Goal: Transaction & Acquisition: Book appointment/travel/reservation

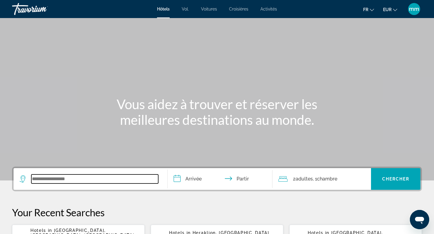
click at [64, 183] on input "Widget de recherche" at bounding box center [94, 179] width 127 height 9
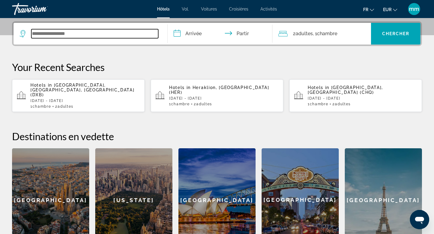
scroll to position [147, 0]
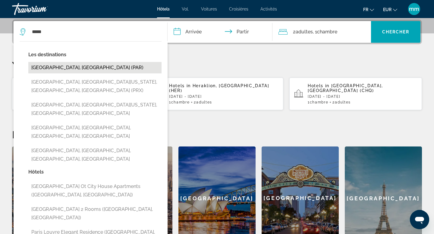
click at [66, 69] on button "[GEOGRAPHIC_DATA], [GEOGRAPHIC_DATA] (PAR)" at bounding box center [94, 67] width 133 height 11
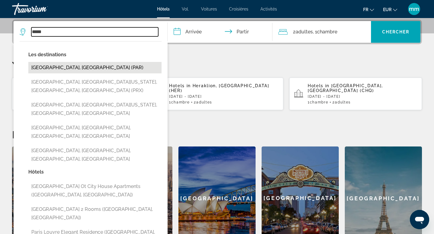
type input "**********"
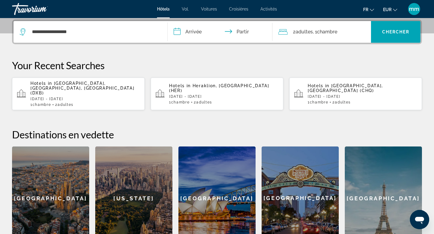
click at [197, 36] on input "**********" at bounding box center [220, 32] width 107 height 23
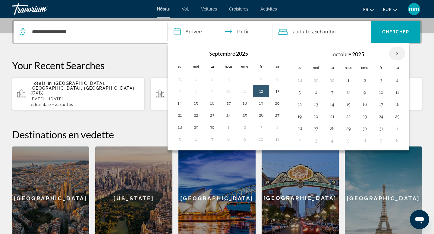
click at [397, 55] on th "Mois prochain" at bounding box center [397, 53] width 16 height 13
click at [316, 129] on button "27" at bounding box center [316, 128] width 10 height 8
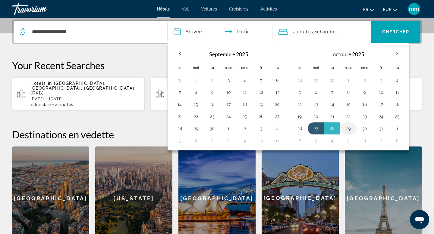
click at [349, 128] on button "29" at bounding box center [348, 128] width 10 height 8
type input "**********"
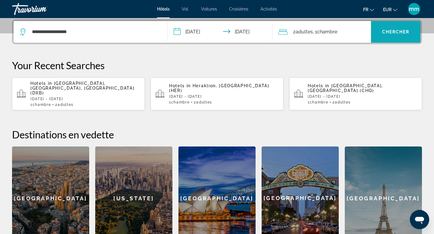
click at [389, 33] on font "Chercher" at bounding box center [395, 32] width 27 height 5
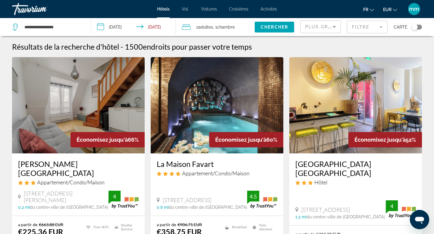
click at [147, 24] on input "**********" at bounding box center [134, 28] width 87 height 20
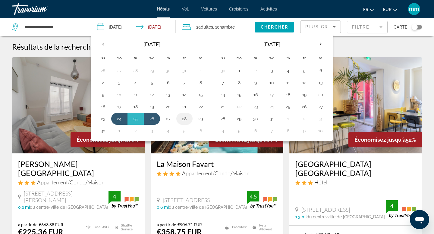
click at [186, 117] on button "28" at bounding box center [184, 119] width 10 height 8
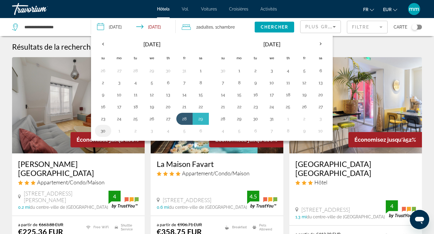
click at [105, 132] on button "30" at bounding box center [103, 131] width 10 height 8
type input "**********"
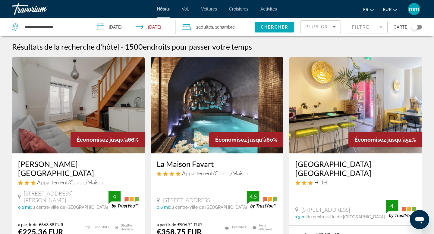
click at [278, 26] on span "Chercher" at bounding box center [273, 27] width 27 height 5
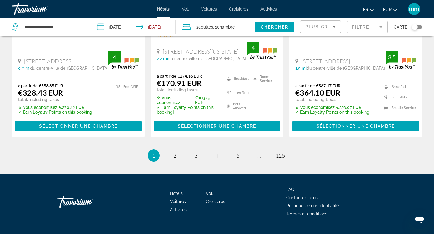
scroll to position [865, 0]
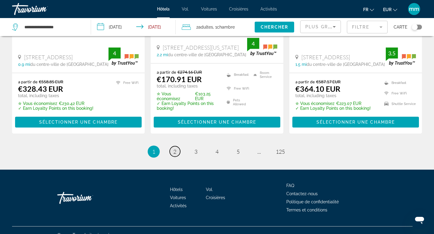
click at [175, 148] on span "2" at bounding box center [174, 151] width 3 height 7
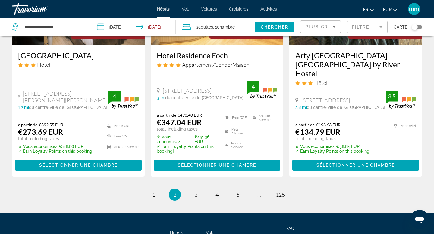
scroll to position [841, 0]
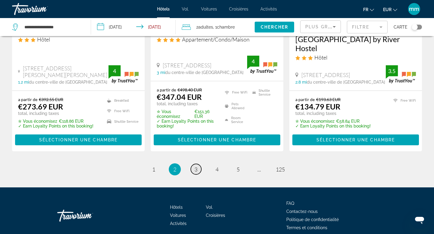
click at [196, 166] on span "3" at bounding box center [195, 169] width 3 height 7
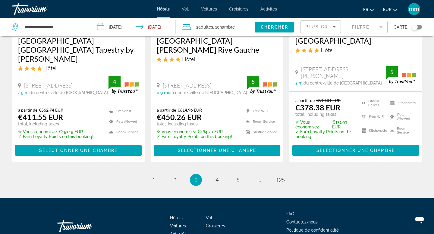
scroll to position [831, 0]
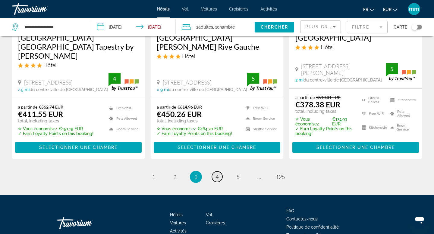
click at [215, 174] on span "4" at bounding box center [216, 177] width 3 height 7
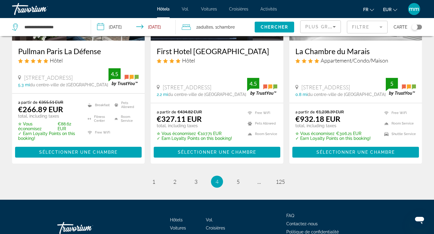
scroll to position [831, 0]
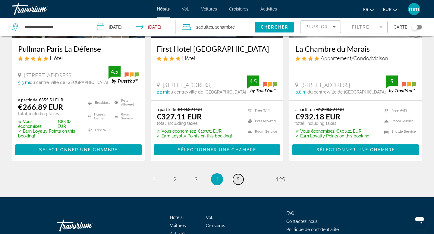
click at [237, 176] on span "5" at bounding box center [237, 179] width 3 height 7
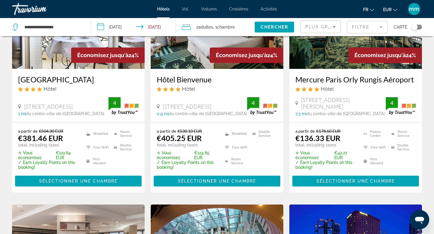
scroll to position [317, 0]
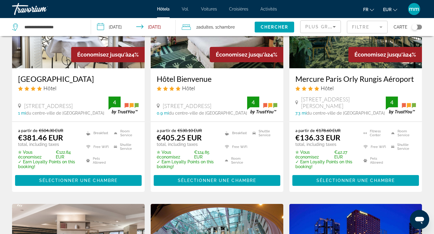
click at [357, 30] on mat-form-field "Filtre" at bounding box center [367, 27] width 41 height 13
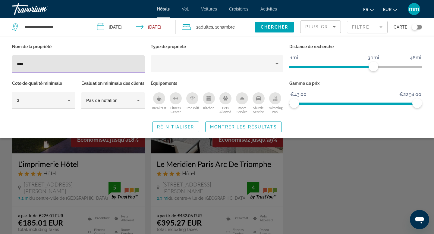
type input "****"
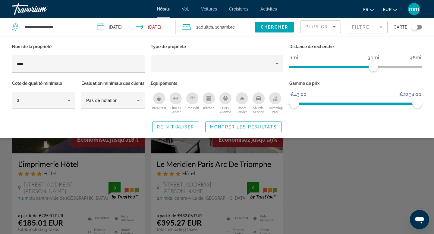
click at [298, 169] on div "Search widget" at bounding box center [217, 162] width 434 height 144
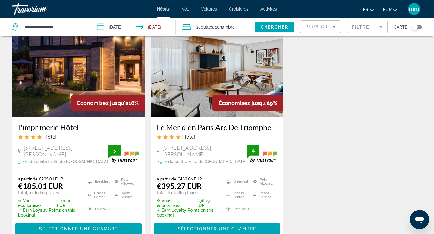
scroll to position [38, 0]
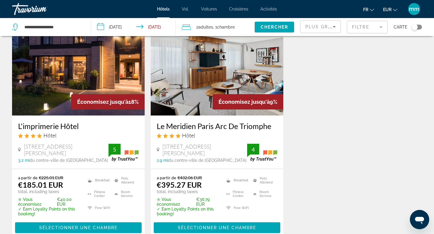
click at [218, 74] on img "Contenu principal" at bounding box center [217, 67] width 132 height 96
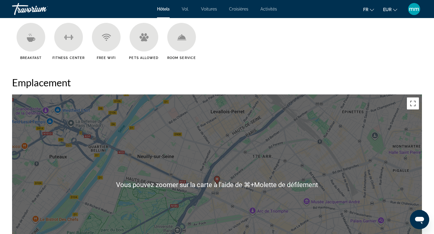
scroll to position [552, 0]
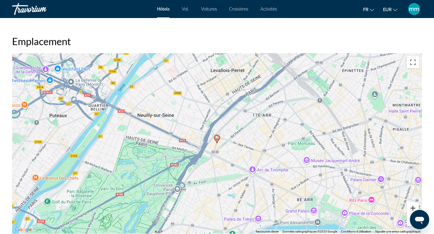
click at [411, 208] on button "Zoom avant" at bounding box center [412, 208] width 12 height 12
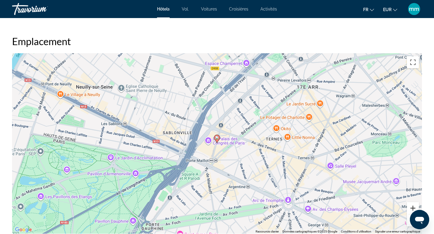
click at [411, 208] on button "Zoom avant" at bounding box center [412, 208] width 12 height 12
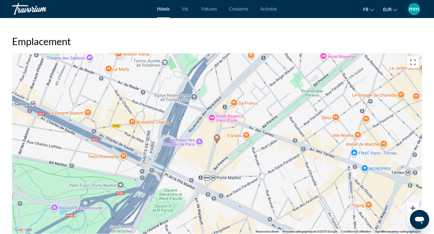
click at [411, 208] on button "Zoom avant" at bounding box center [412, 208] width 12 height 12
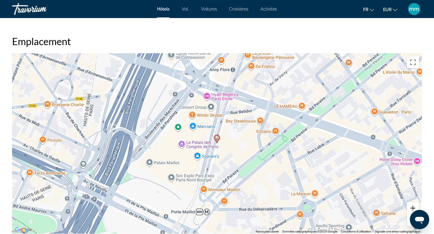
click at [411, 208] on button "Zoom avant" at bounding box center [412, 208] width 12 height 12
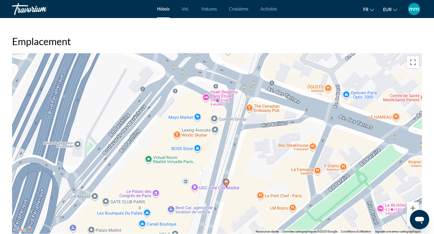
drag, startPoint x: 220, startPoint y: 114, endPoint x: 229, endPoint y: 159, distance: 46.7
click at [229, 159] on div "Pour activer le glissement avec le clavier, appuyez sur Alt+Entrée. Une fois ce…" at bounding box center [217, 143] width 410 height 181
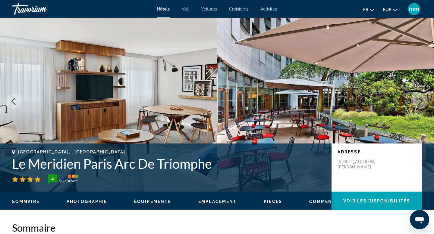
scroll to position [0, 0]
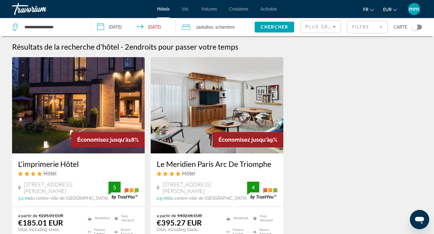
click at [315, 24] on span "Plus grandes économies" at bounding box center [341, 26] width 72 height 5
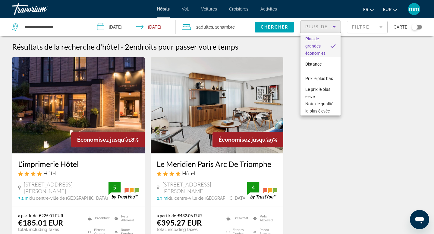
click at [66, 26] on div at bounding box center [217, 117] width 434 height 234
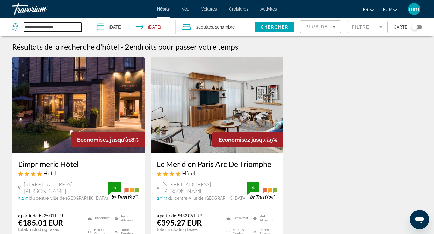
click at [60, 28] on input "**********" at bounding box center [53, 27] width 58 height 9
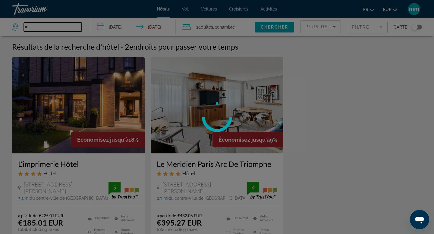
type input "*"
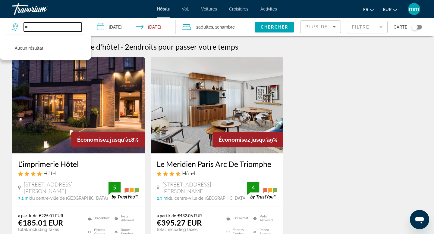
type input "*"
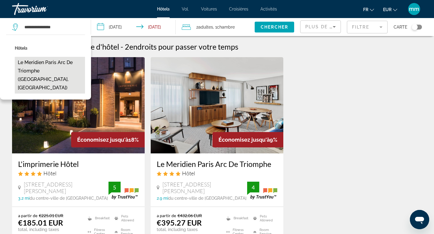
click at [35, 68] on button "Le Meridien Paris Arc De Triomphe ([GEOGRAPHIC_DATA], [GEOGRAPHIC_DATA])" at bounding box center [50, 75] width 70 height 37
type input "**********"
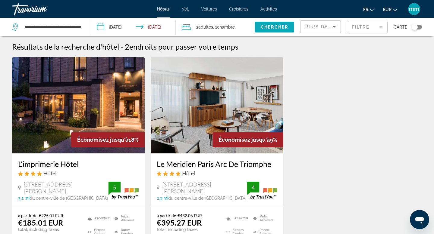
click at [266, 28] on span "Chercher" at bounding box center [273, 27] width 27 height 5
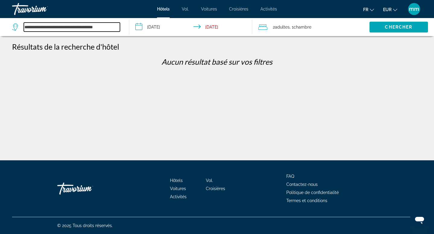
click at [115, 28] on input "**********" at bounding box center [72, 27] width 96 height 9
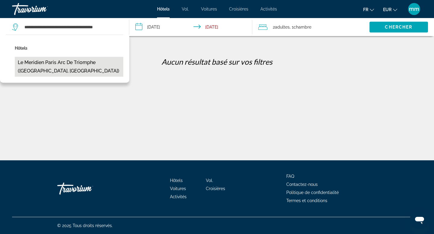
click at [113, 64] on button "Le Meridien Paris Arc De Triomphe ([GEOGRAPHIC_DATA], [GEOGRAPHIC_DATA])" at bounding box center [69, 67] width 108 height 20
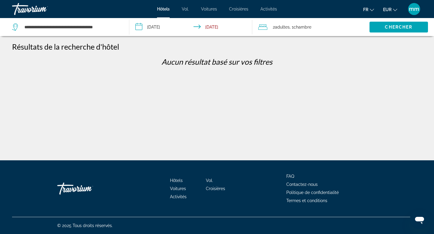
click at [293, 27] on span ", 1 Chambre pièces" at bounding box center [300, 27] width 22 height 8
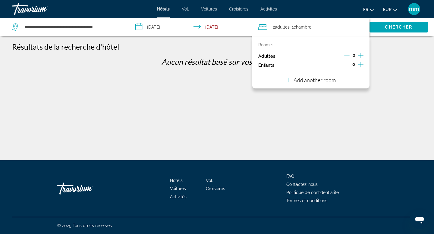
click at [347, 56] on icon "Decrement adults" at bounding box center [346, 55] width 5 height 5
click at [381, 28] on span "Search widget" at bounding box center [398, 27] width 58 height 14
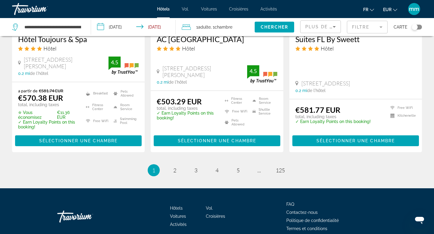
scroll to position [806, 0]
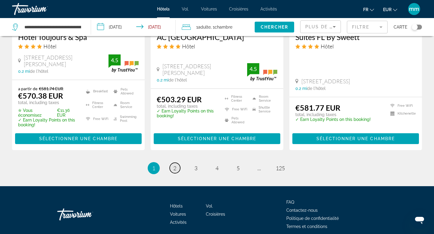
click at [178, 167] on link "page 2" at bounding box center [175, 168] width 11 height 11
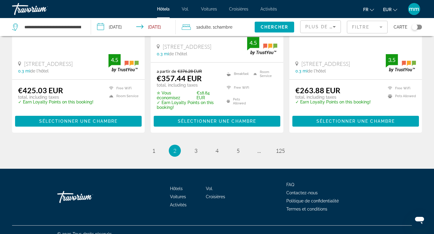
scroll to position [838, 0]
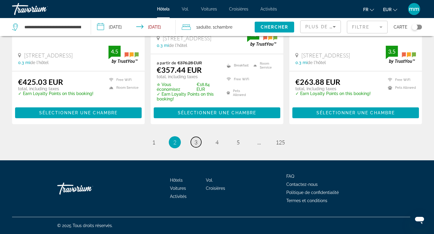
click at [197, 142] on span "3" at bounding box center [195, 142] width 3 height 7
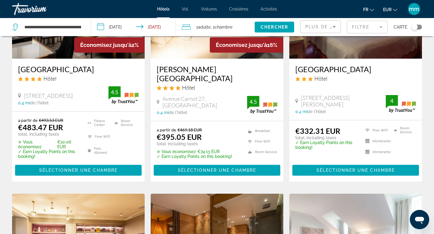
scroll to position [120, 0]
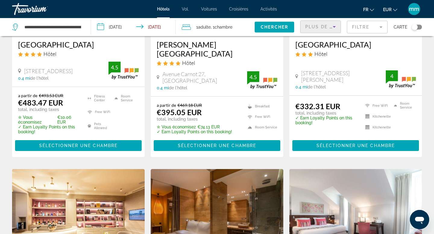
click at [318, 26] on span "Plus de grandes économies" at bounding box center [345, 26] width 81 height 5
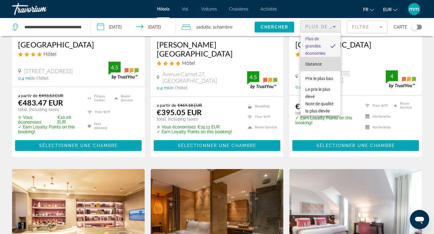
click at [322, 63] on mat-option "Distance" at bounding box center [320, 64] width 40 height 14
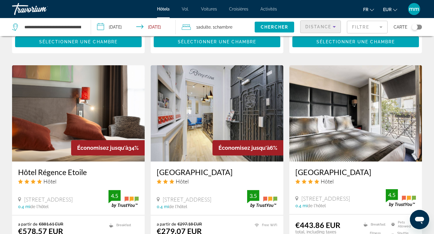
scroll to position [839, 0]
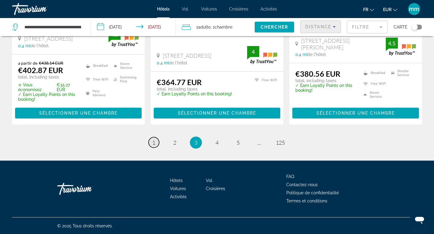
click at [154, 143] on span "1" at bounding box center [153, 142] width 3 height 7
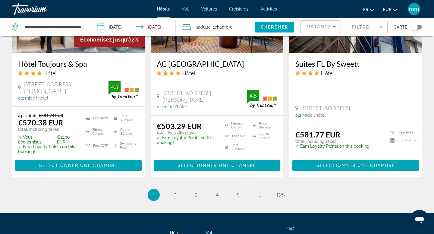
scroll to position [780, 0]
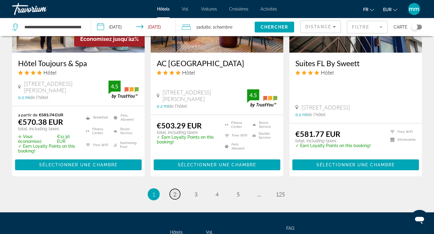
click at [174, 191] on span "2" at bounding box center [174, 194] width 3 height 7
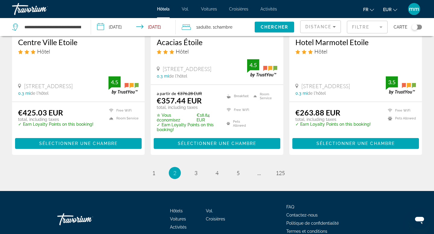
scroll to position [804, 0]
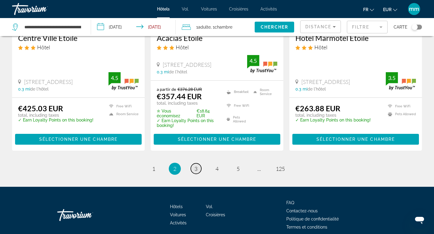
click at [196, 174] on link "page 3" at bounding box center [196, 169] width 11 height 11
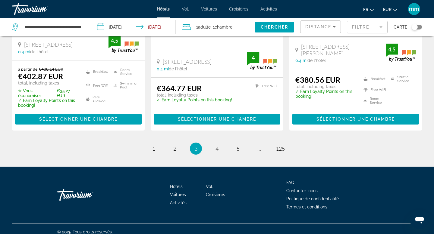
scroll to position [833, 0]
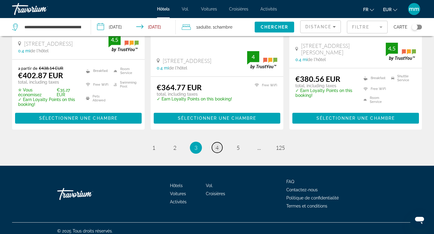
click at [214, 148] on link "page 4" at bounding box center [217, 147] width 11 height 11
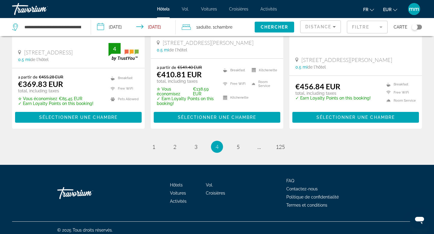
scroll to position [822, 0]
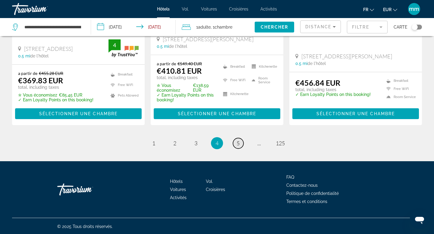
click at [238, 144] on span "5" at bounding box center [237, 143] width 3 height 7
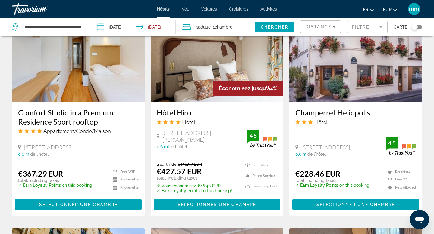
scroll to position [458, 0]
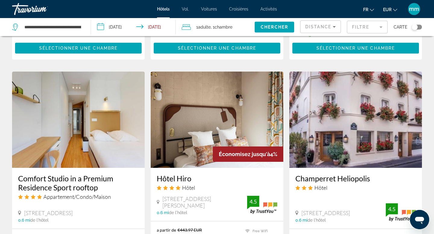
click at [340, 115] on img "Contenu principal" at bounding box center [355, 120] width 132 height 96
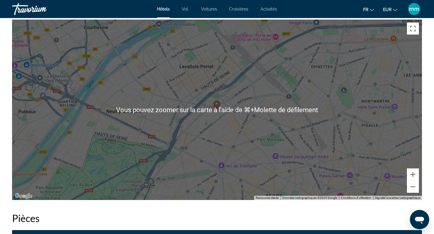
scroll to position [554, 0]
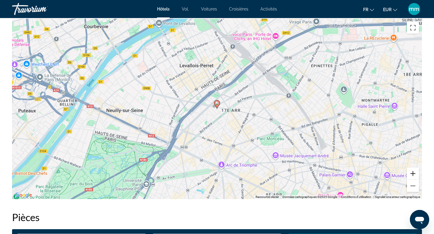
click at [412, 175] on button "Zoom avant" at bounding box center [412, 174] width 12 height 12
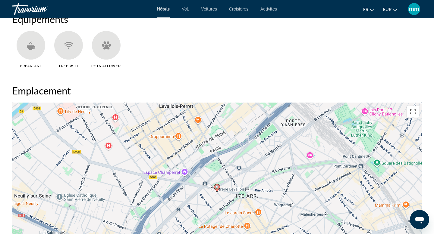
scroll to position [467, 0]
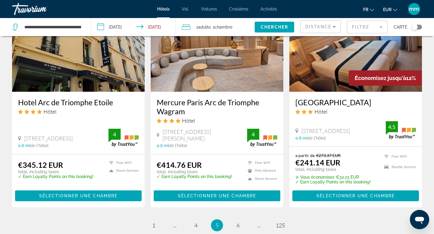
scroll to position [757, 0]
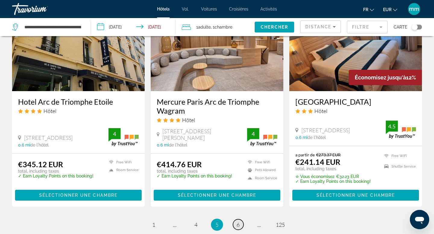
click at [238, 222] on span "6" at bounding box center [237, 225] width 3 height 7
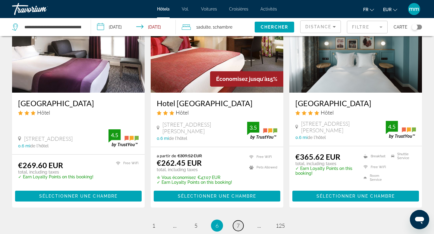
scroll to position [747, 0]
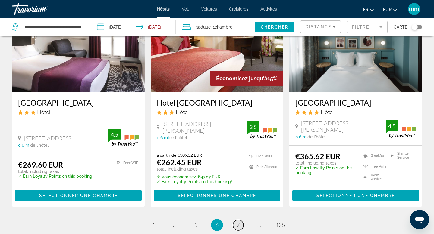
click at [237, 227] on span "7" at bounding box center [237, 225] width 3 height 7
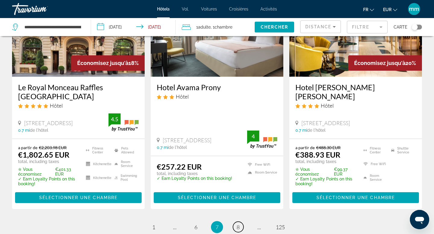
scroll to position [848, 0]
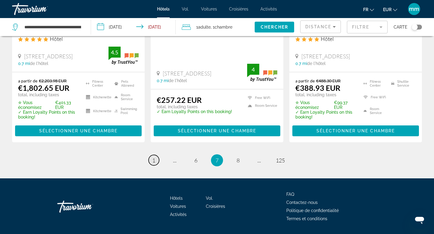
click at [152, 157] on span "1" at bounding box center [153, 160] width 3 height 7
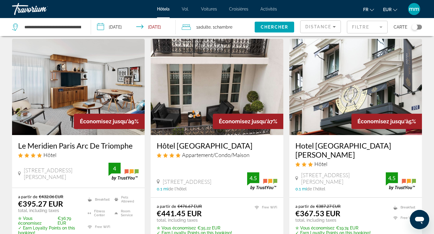
scroll to position [16, 0]
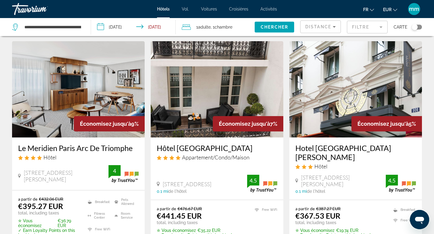
click at [90, 95] on img "Contenu principal" at bounding box center [78, 89] width 132 height 96
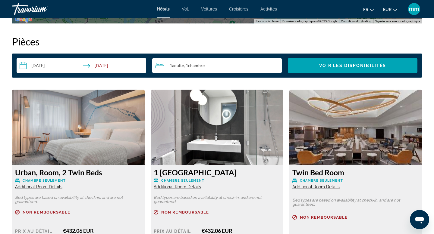
scroll to position [767, 0]
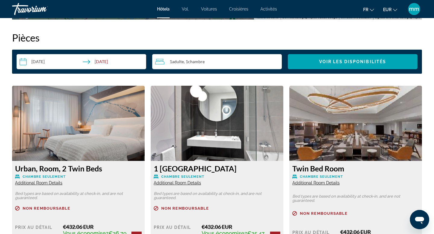
click at [77, 117] on img "Contenu principal" at bounding box center [78, 123] width 132 height 75
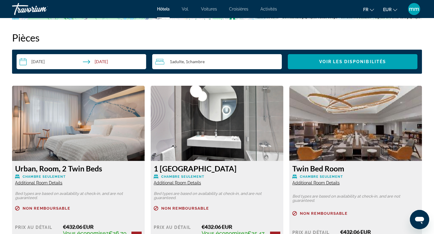
click at [74, 134] on img "Contenu principal" at bounding box center [78, 123] width 132 height 75
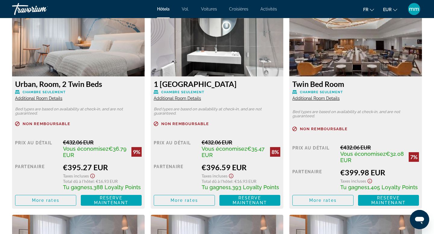
scroll to position [852, 0]
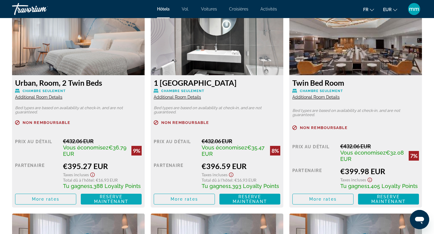
click at [95, 202] on span "Reserve maintenant" at bounding box center [111, 200] width 34 height 10
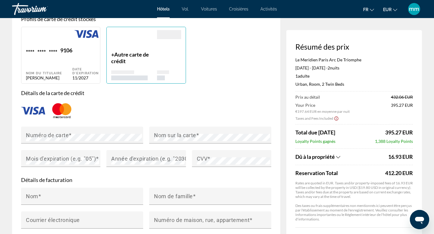
scroll to position [459, 0]
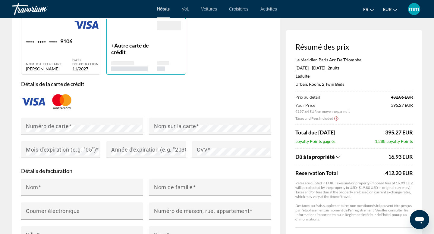
click at [393, 42] on h3 "Résumé des prix" at bounding box center [353, 46] width 117 height 9
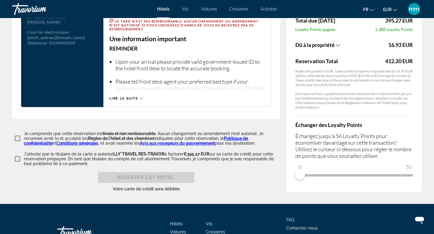
scroll to position [803, 0]
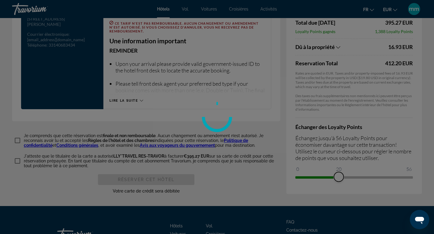
drag, startPoint x: 299, startPoint y: 176, endPoint x: 338, endPoint y: 172, distance: 39.3
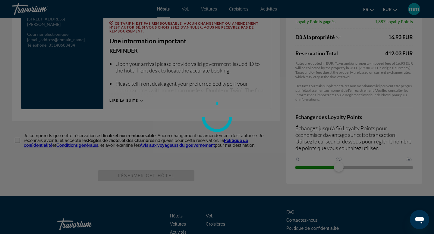
drag, startPoint x: 338, startPoint y: 173, endPoint x: 386, endPoint y: 167, distance: 48.5
click at [386, 167] on div at bounding box center [217, 117] width 434 height 234
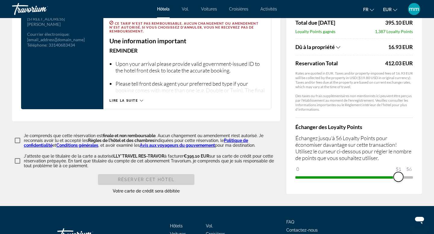
drag, startPoint x: 336, startPoint y: 176, endPoint x: 399, endPoint y: 170, distance: 63.2
click at [399, 172] on span "ngx-slider" at bounding box center [398, 177] width 10 height 10
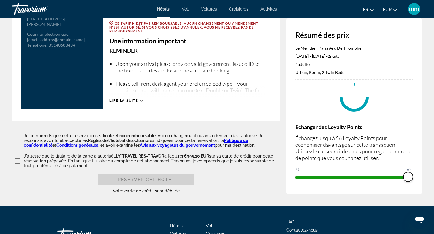
drag, startPoint x: 396, startPoint y: 173, endPoint x: 407, endPoint y: 171, distance: 10.9
click at [407, 172] on span "ngx-slider" at bounding box center [408, 177] width 10 height 10
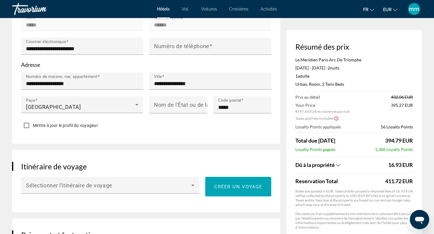
scroll to position [0, 0]
